Goal: Information Seeking & Learning: Learn about a topic

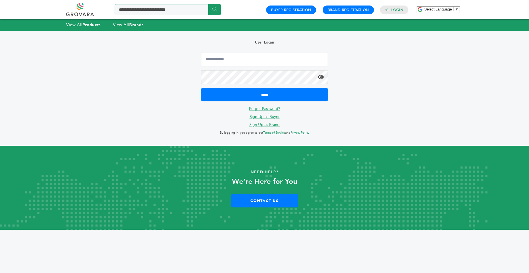
click at [160, 9] on input "Search a product or brand..." at bounding box center [168, 9] width 106 height 11
type input "*******"
click at [208, 4] on input "******" at bounding box center [214, 9] width 12 height 11
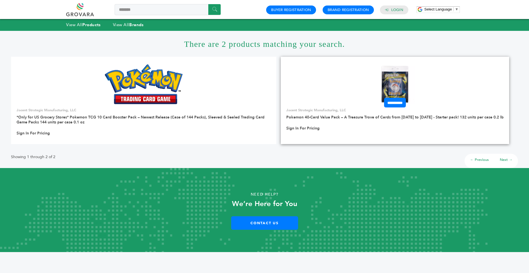
click at [349, 122] on h3 "Pokemon 40-Card Value Pack – A Treasure Trove of Cards from [DATE] to [DATE] - …" at bounding box center [394, 119] width 217 height 8
click at [350, 117] on link "Pokemon 40-Card Value Pack – A Treasure Trove of Cards from 1996 to 2024 - Star…" at bounding box center [394, 117] width 217 height 5
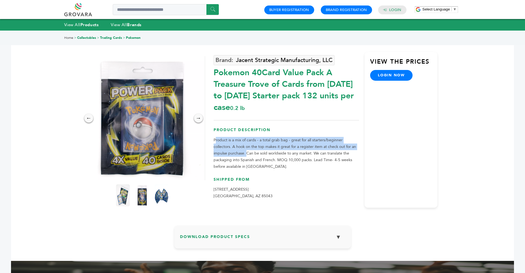
drag, startPoint x: 214, startPoint y: 139, endPoint x: 245, endPoint y: 154, distance: 34.6
click at [245, 154] on p "Product is a mix of cards - a total grab bag - great for all starters/beginner …" at bounding box center [285, 153] width 145 height 33
copy p "roduct is a mix of cards - a total grab bag - great for all starters/beginner c…"
drag, startPoint x: 213, startPoint y: 72, endPoint x: 230, endPoint y: 97, distance: 30.7
click at [230, 97] on div "← → × Jacent Strategic Manufacturing, LLC 0.2 lb Product Description login now" at bounding box center [263, 123] width 350 height 184
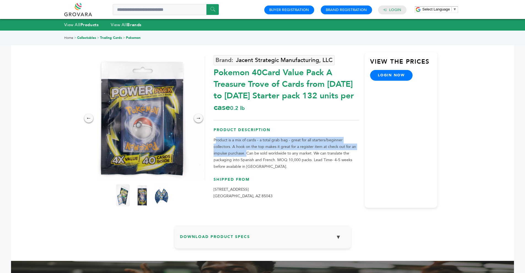
click at [222, 79] on div "Pokemon 40Card Value Pack A Treasure Trove of Cards from [DATE] to [DATE] Start…" at bounding box center [285, 88] width 145 height 49
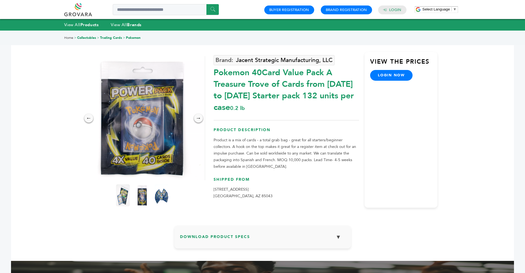
drag, startPoint x: 213, startPoint y: 72, endPoint x: 230, endPoint y: 92, distance: 25.8
click at [230, 92] on div "← → × Jacent Strategic Manufacturing, LLC 0.2 lb Product Description login now" at bounding box center [263, 123] width 350 height 184
click at [226, 70] on div "Pokemon 40Card Value Pack A Treasure Trove of Cards from [DATE] to [DATE] Start…" at bounding box center [285, 88] width 145 height 49
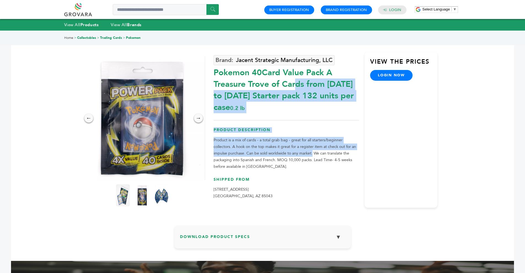
drag, startPoint x: 213, startPoint y: 72, endPoint x: 311, endPoint y: 154, distance: 128.2
click at [311, 154] on div "Jacent Strategic Manufacturing, LLC Pokemon 40Card Value Pack A Treasure Trove …" at bounding box center [285, 130] width 145 height 156
copy div "Pokemon 40Card Value Pack A Treasure Trove of Cards from [DATE] to [DATE] Start…"
